Goal: Check status: Check status

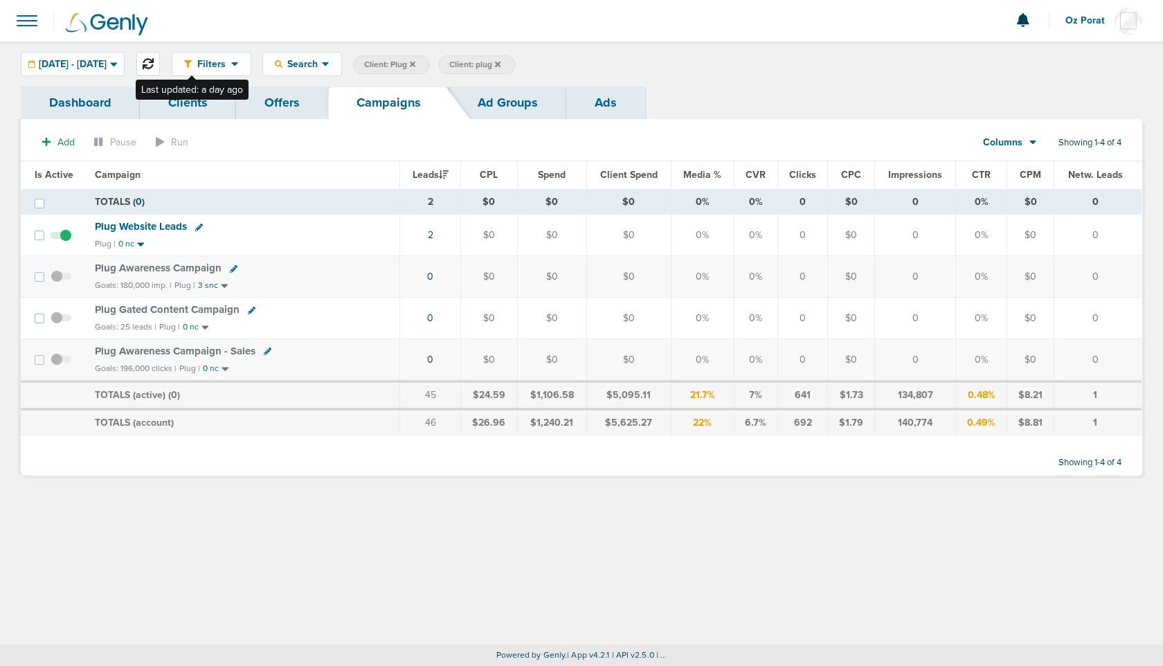
click at [160, 63] on button at bounding box center [148, 64] width 24 height 24
click at [107, 63] on span "[DATE] - [DATE]" at bounding box center [73, 65] width 68 height 10
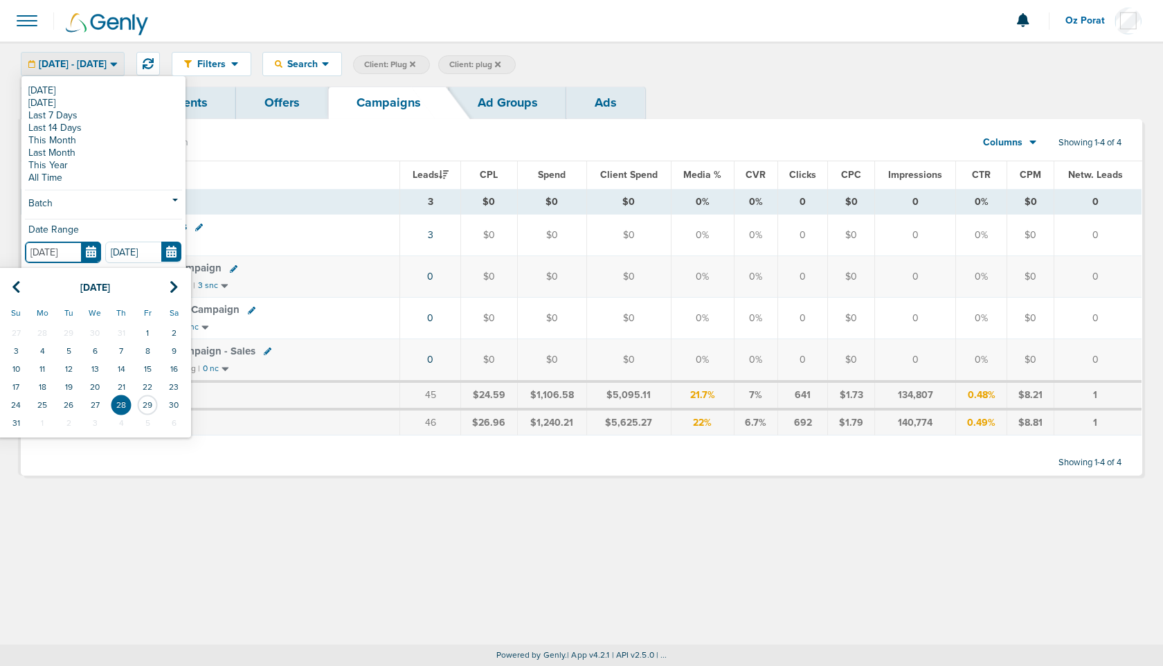
click at [98, 253] on input "[DATE]" at bounding box center [63, 252] width 76 height 21
click at [13, 402] on td "24" at bounding box center [16, 405] width 26 height 18
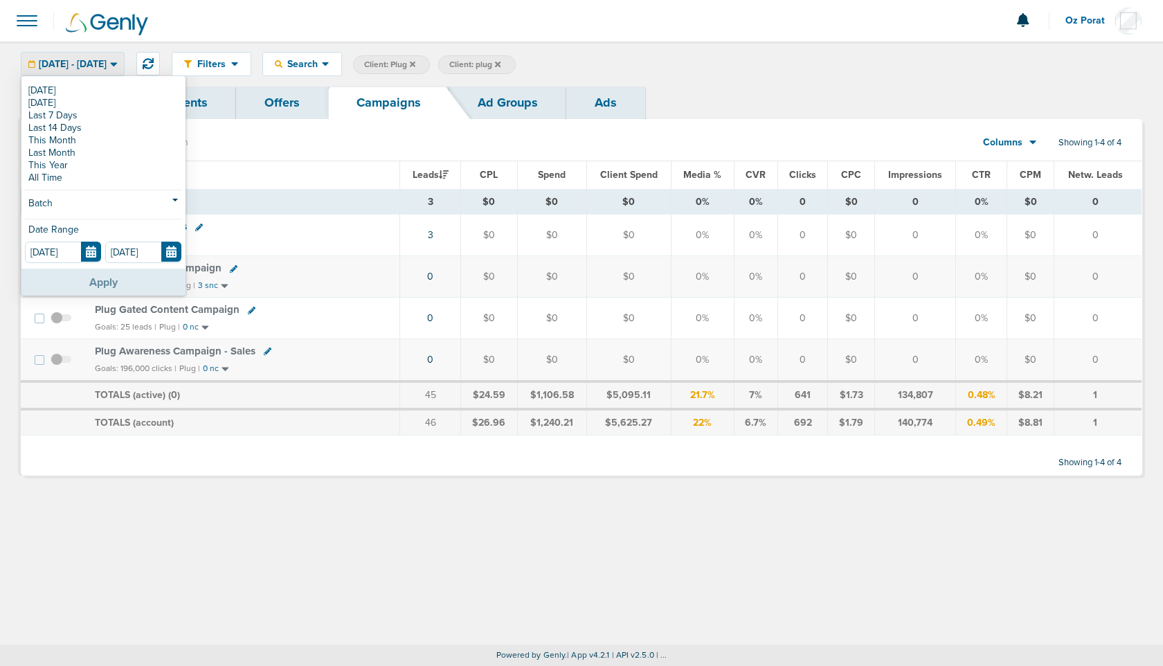
click at [125, 284] on button "Apply" at bounding box center [103, 282] width 164 height 27
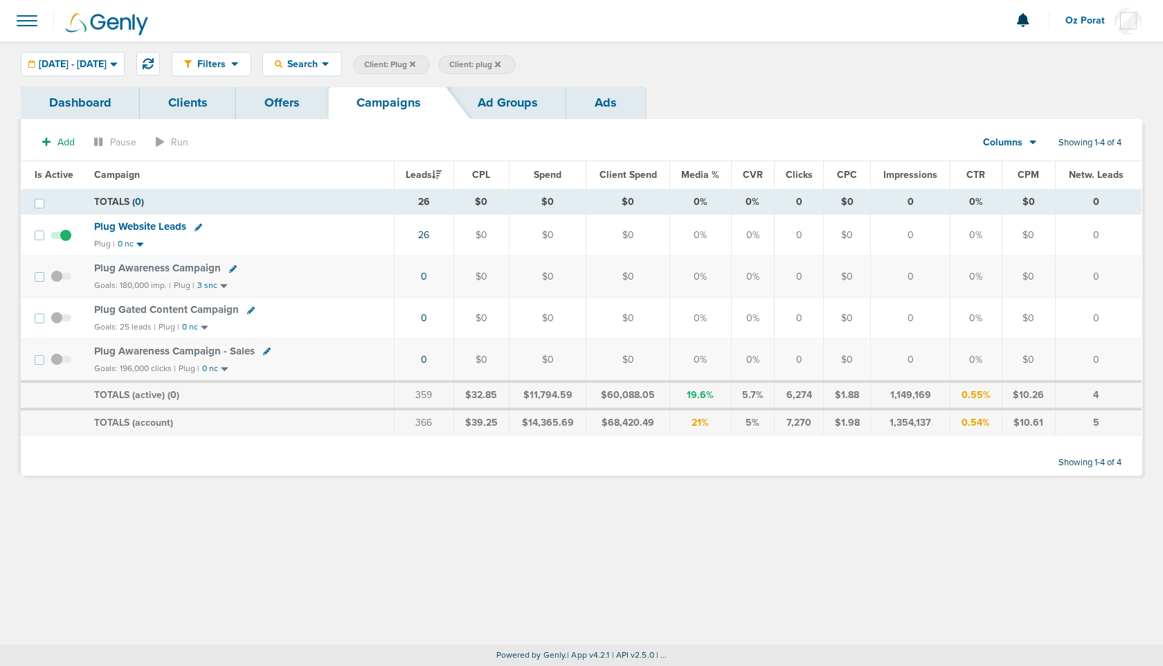
click at [107, 63] on span "[DATE] - [DATE]" at bounding box center [73, 65] width 68 height 10
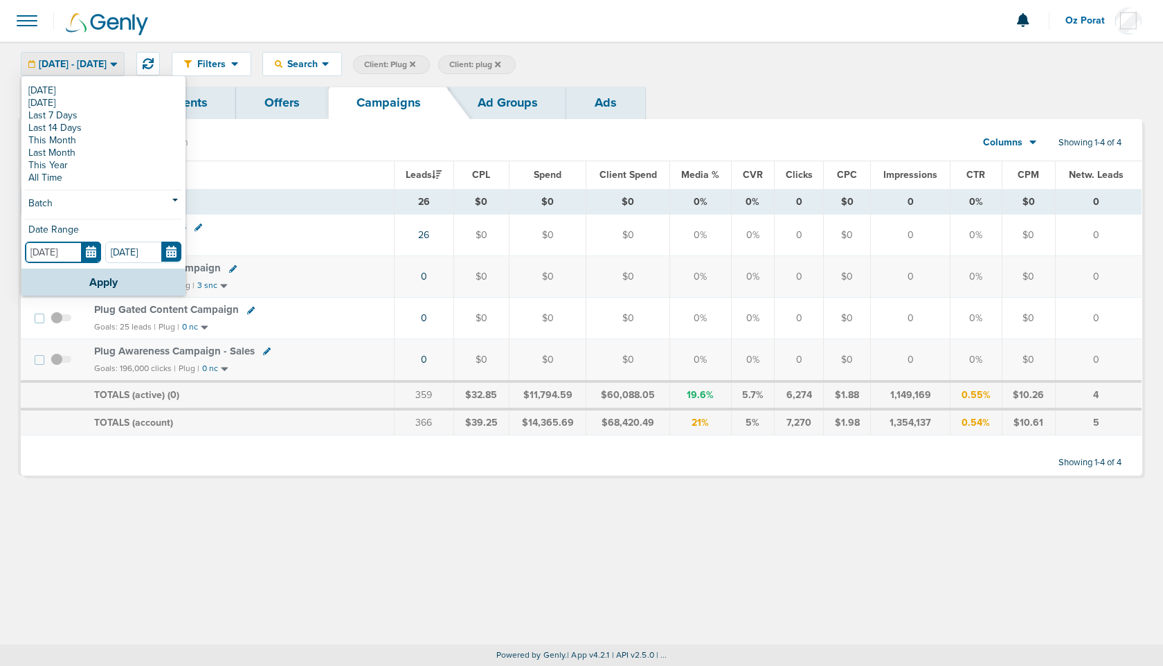
click at [96, 250] on input "[DATE]" at bounding box center [63, 252] width 76 height 21
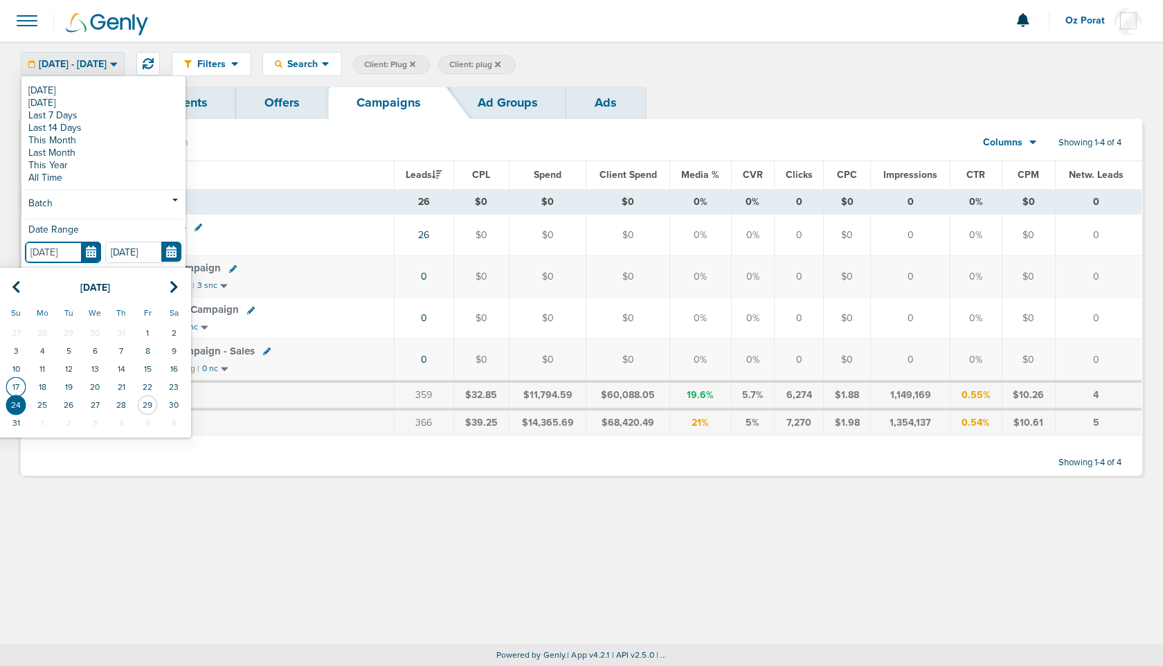
click at [21, 384] on td "17" at bounding box center [16, 387] width 26 height 18
type input "[DATE]"
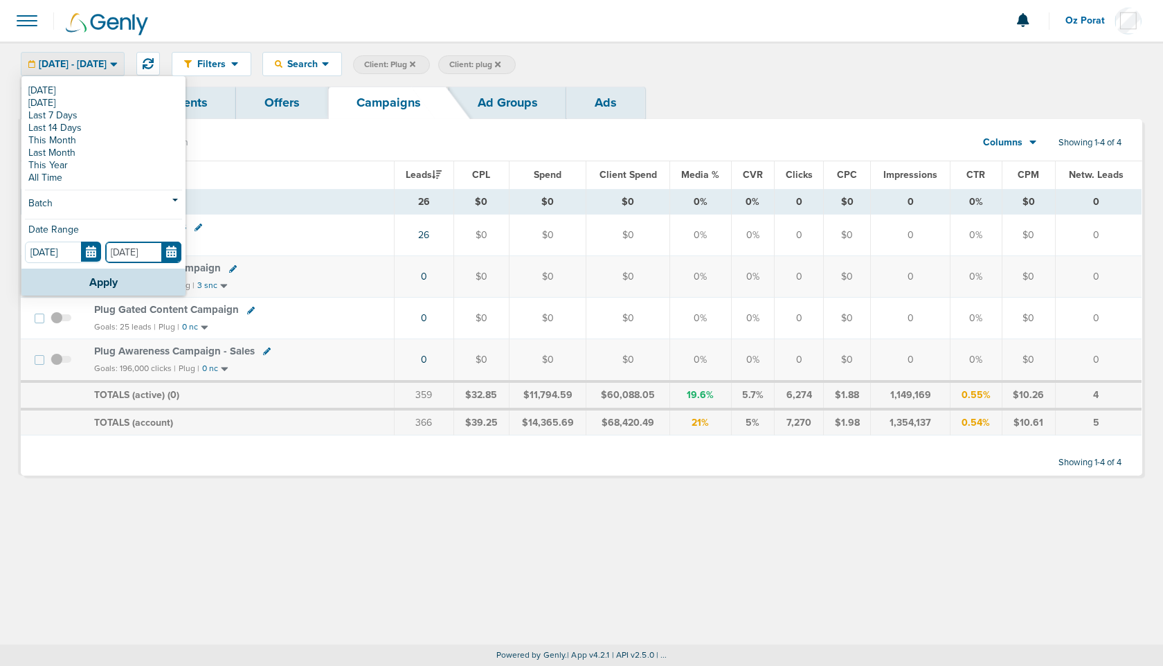
click at [173, 258] on input "[DATE]" at bounding box center [143, 252] width 76 height 21
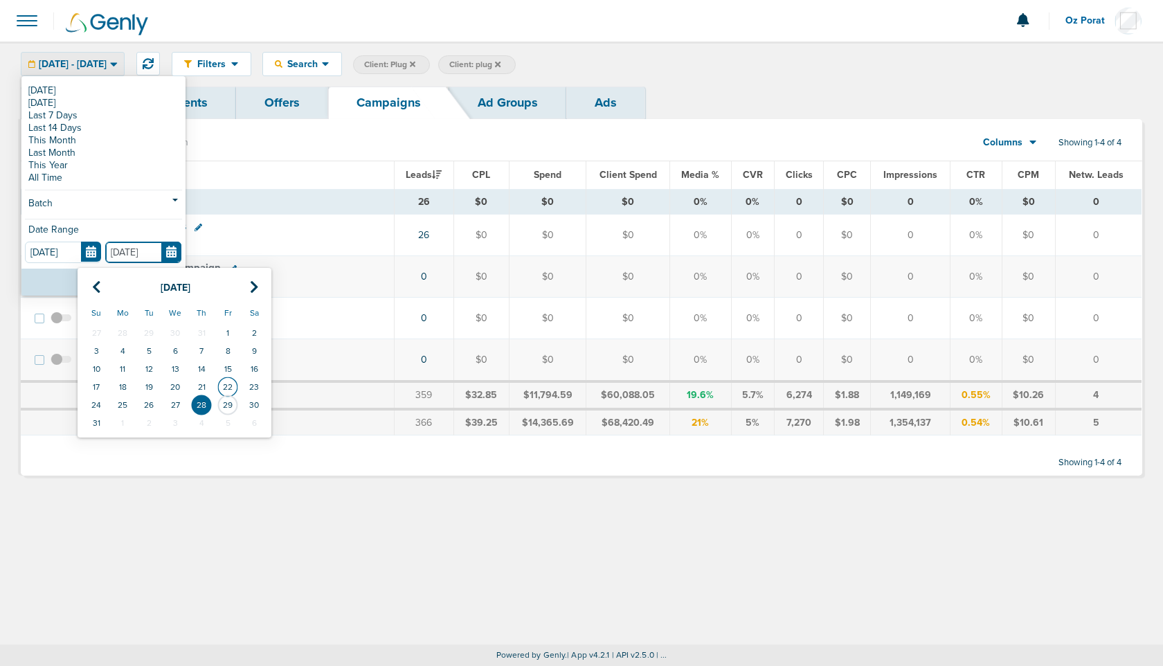
click at [223, 384] on td "22" at bounding box center [228, 387] width 26 height 18
type input "[DATE]"
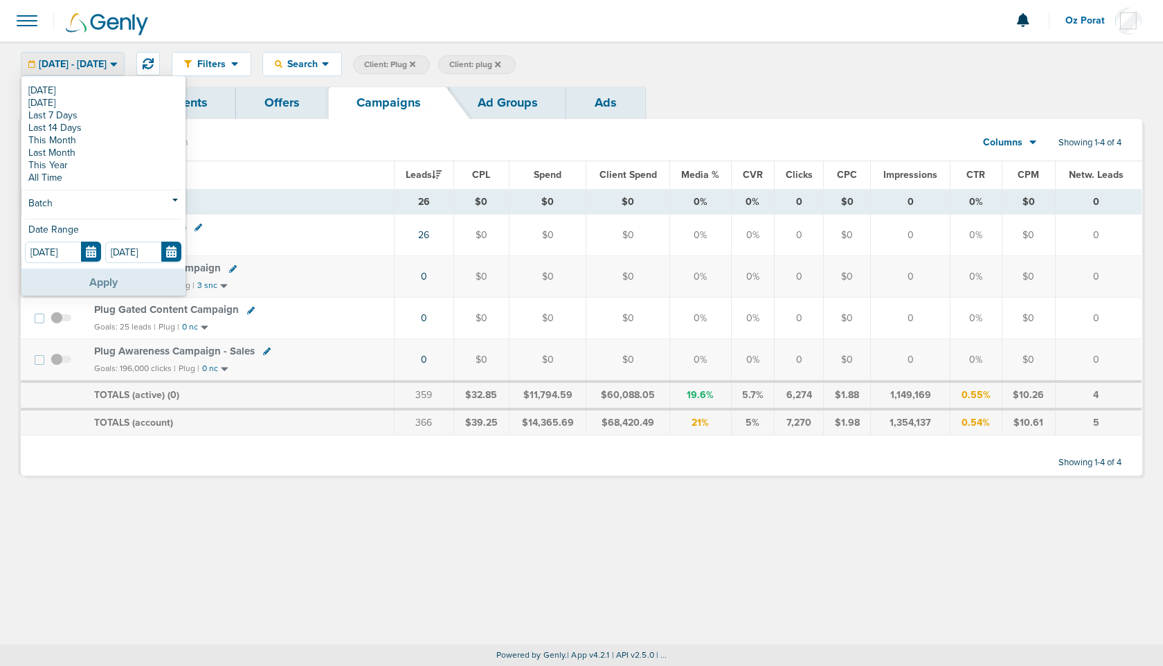
click at [113, 282] on button "Apply" at bounding box center [103, 282] width 164 height 27
